Goal: Task Accomplishment & Management: Manage account settings

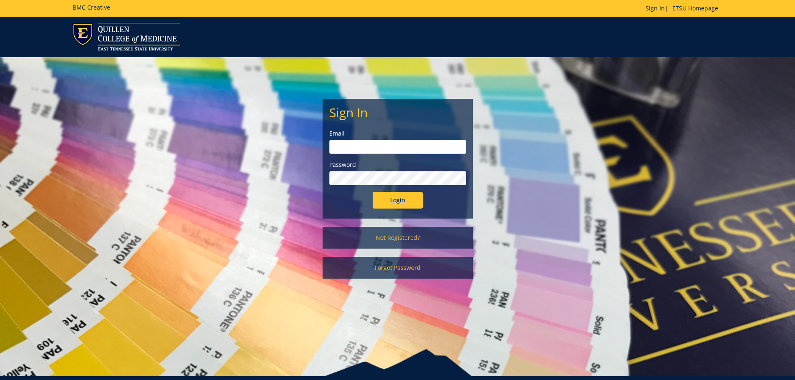
click at [437, 141] on input "email" at bounding box center [397, 147] width 137 height 14
type input "[EMAIL_ADDRESS][DOMAIN_NAME]"
drag, startPoint x: 402, startPoint y: 166, endPoint x: 400, endPoint y: 170, distance: 4.9
click at [401, 167] on label "Password" at bounding box center [397, 165] width 137 height 8
click at [372, 192] on input "Login" at bounding box center [397, 200] width 50 height 17
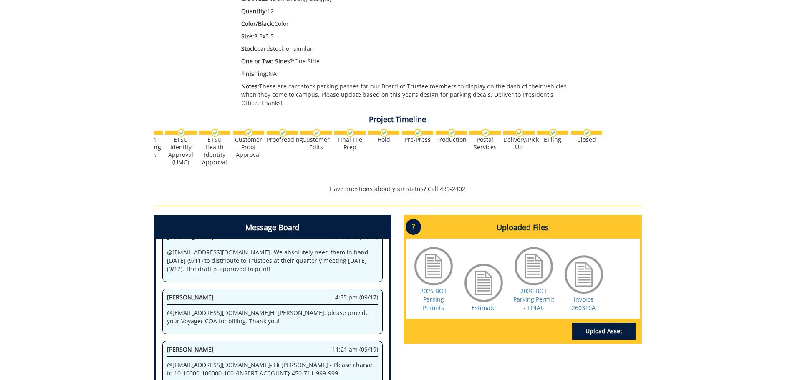
scroll to position [292, 0]
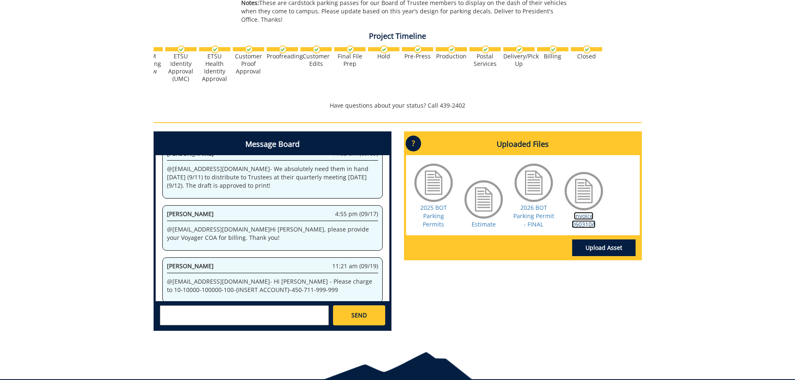
click at [581, 220] on link "Invoice 260310A" at bounding box center [583, 220] width 24 height 16
